Goal: Book appointment/travel/reservation

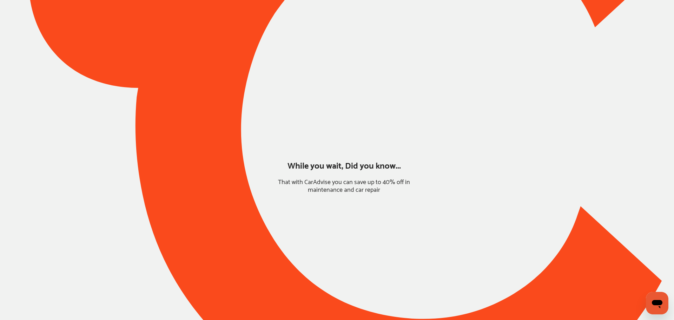
type input "*****"
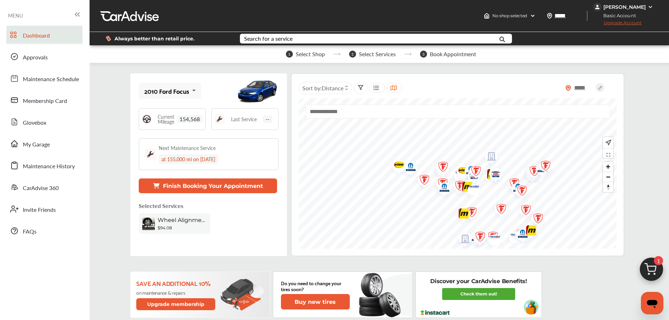
click at [165, 93] on div "2010 Ford Focus" at bounding box center [166, 90] width 45 height 7
click at [166, 127] on div "2010 Nissan Altima" at bounding box center [169, 130] width 48 height 14
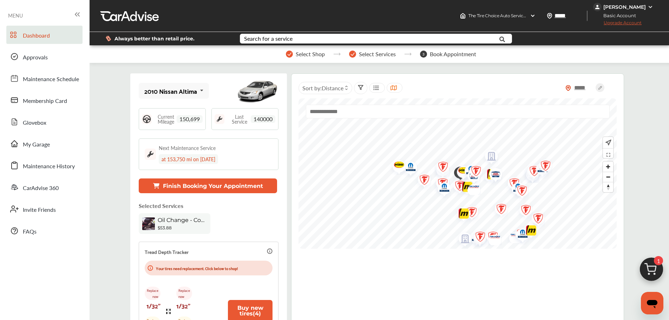
click at [647, 264] on img at bounding box center [651, 271] width 34 height 34
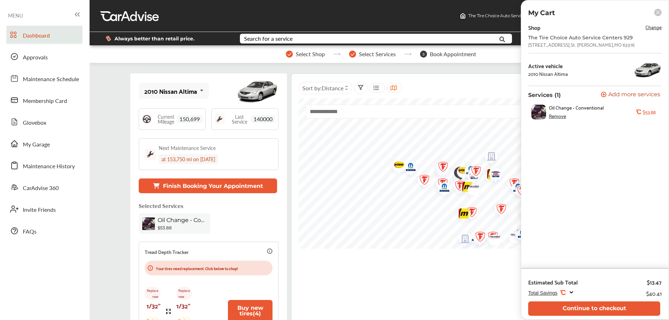
click at [634, 302] on button "Continue to checkout" at bounding box center [594, 308] width 132 height 14
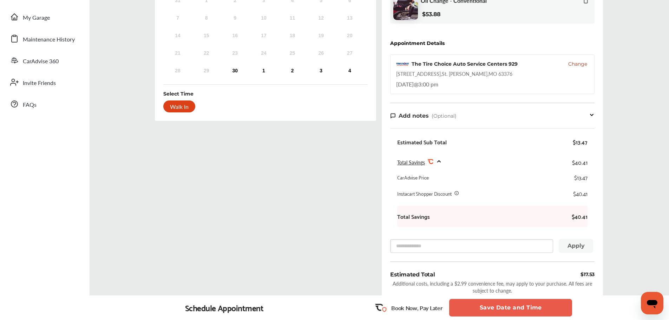
scroll to position [123, 0]
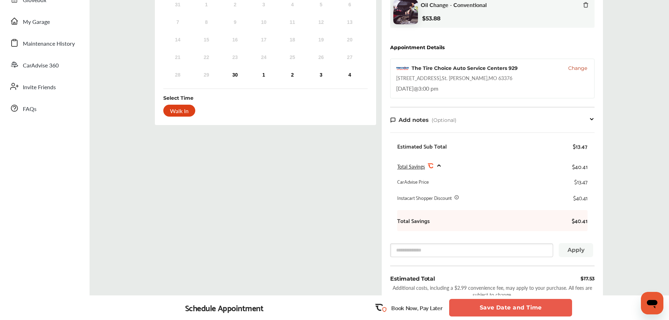
click at [579, 70] on span "Change" at bounding box center [577, 68] width 19 height 7
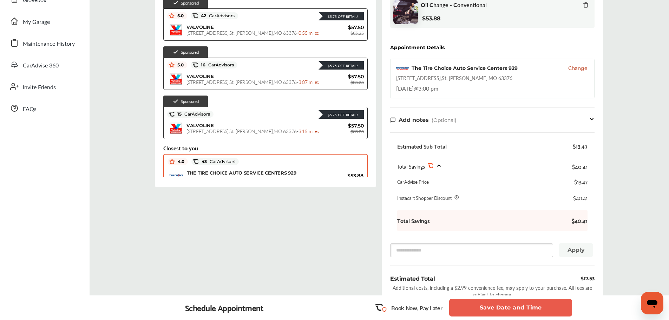
click at [304, 33] on span "0.55 miles" at bounding box center [308, 32] width 20 height 7
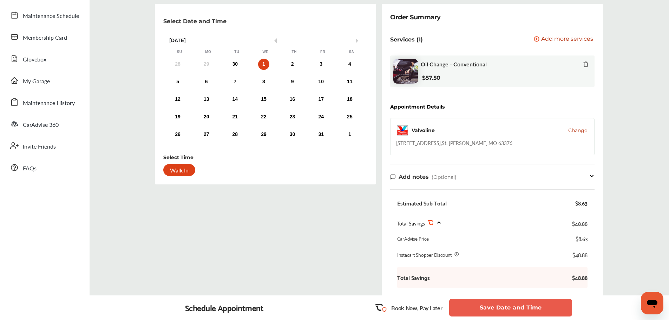
scroll to position [52, 0]
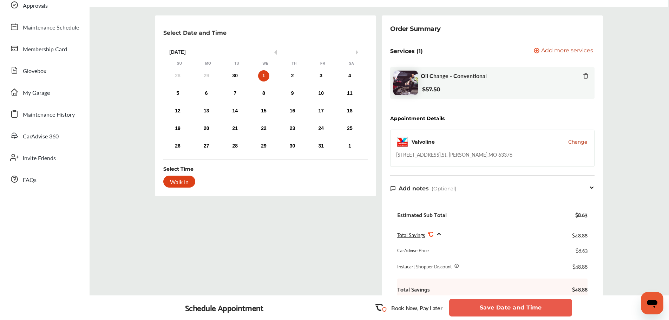
click at [485, 152] on div "[STREET_ADDRESS][PERSON_NAME]" at bounding box center [454, 154] width 116 height 7
copy div "[STREET_ADDRESS][PERSON_NAME]"
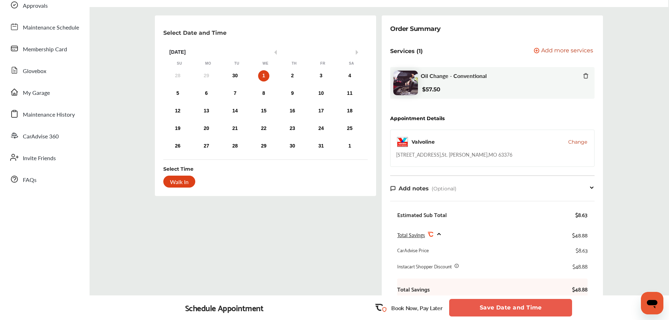
drag, startPoint x: 232, startPoint y: 75, endPoint x: 256, endPoint y: 92, distance: 28.9
click at [232, 75] on div "30" at bounding box center [234, 75] width 11 height 11
click at [548, 307] on button "Save Date and Time" at bounding box center [510, 308] width 123 height 18
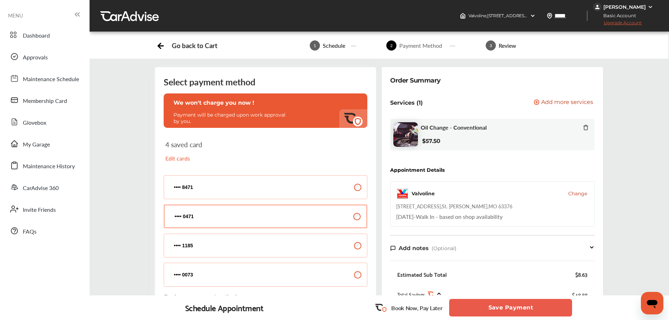
click at [522, 307] on button "Save Payment" at bounding box center [510, 308] width 123 height 18
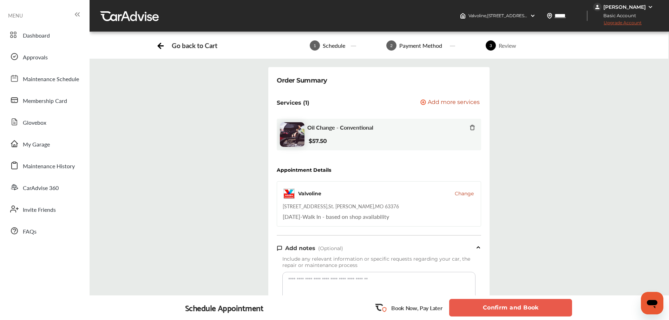
click at [521, 307] on button "Confirm and Book" at bounding box center [510, 308] width 123 height 18
